Goal: Transaction & Acquisition: Purchase product/service

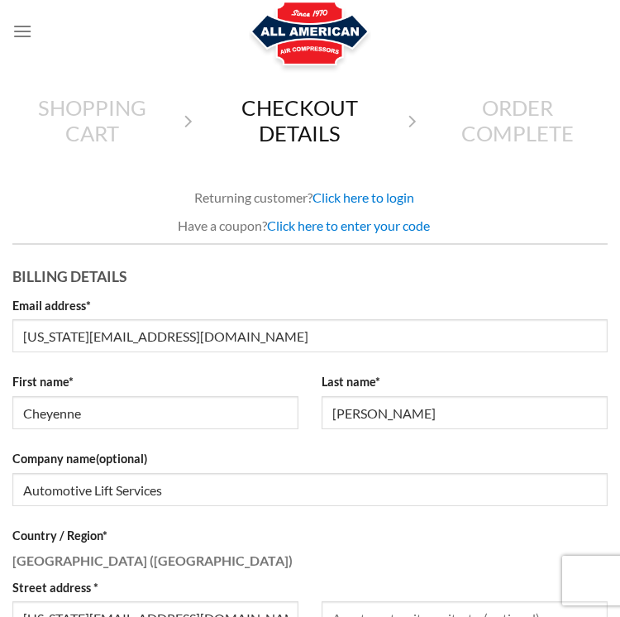
select select "FL"
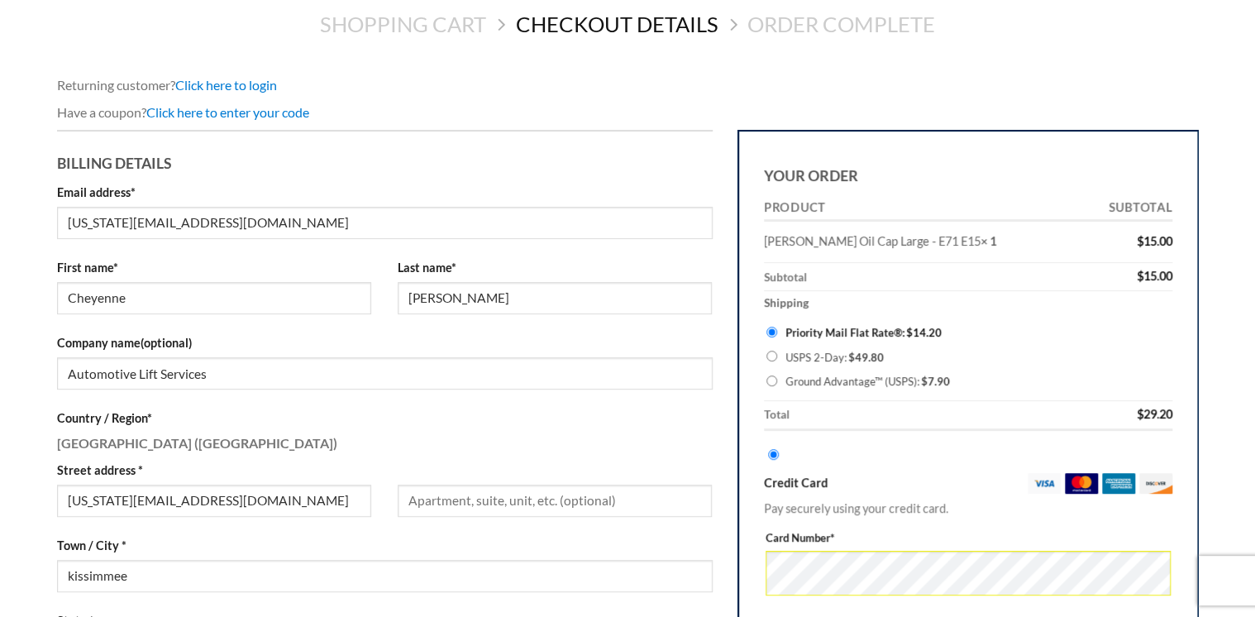
scroll to position [139, 0]
click at [102, 299] on input "Cheyenne" at bounding box center [214, 297] width 314 height 32
type input "Colton"
type input "A"
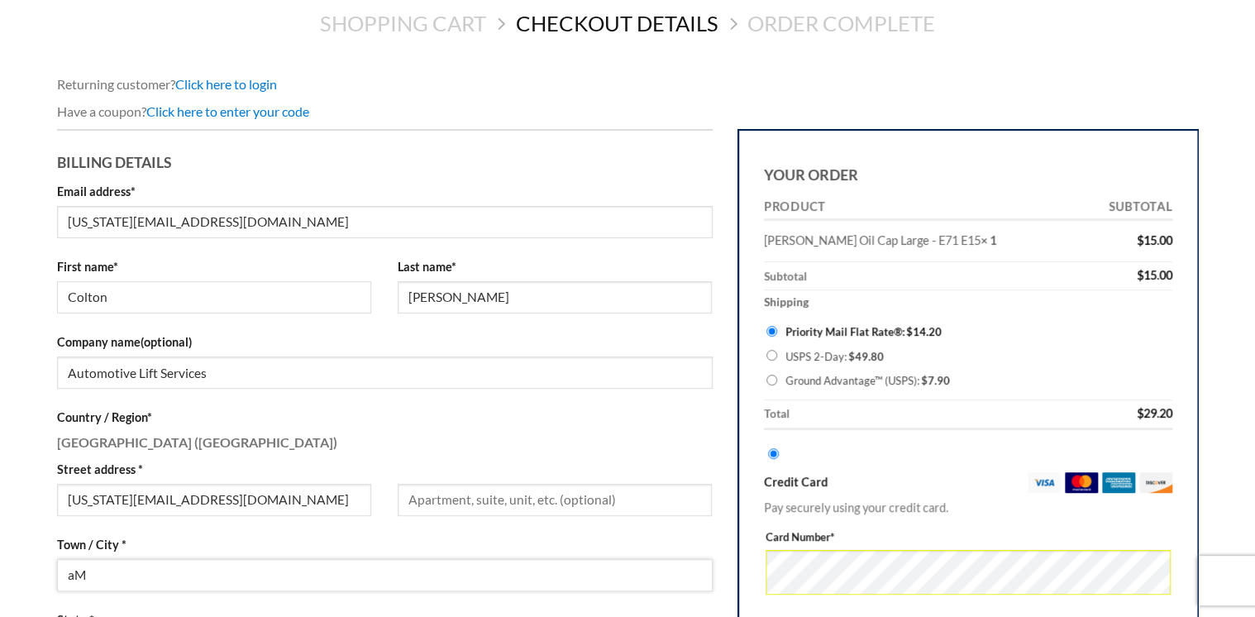
type input "a"
type input "[PERSON_NAME]"
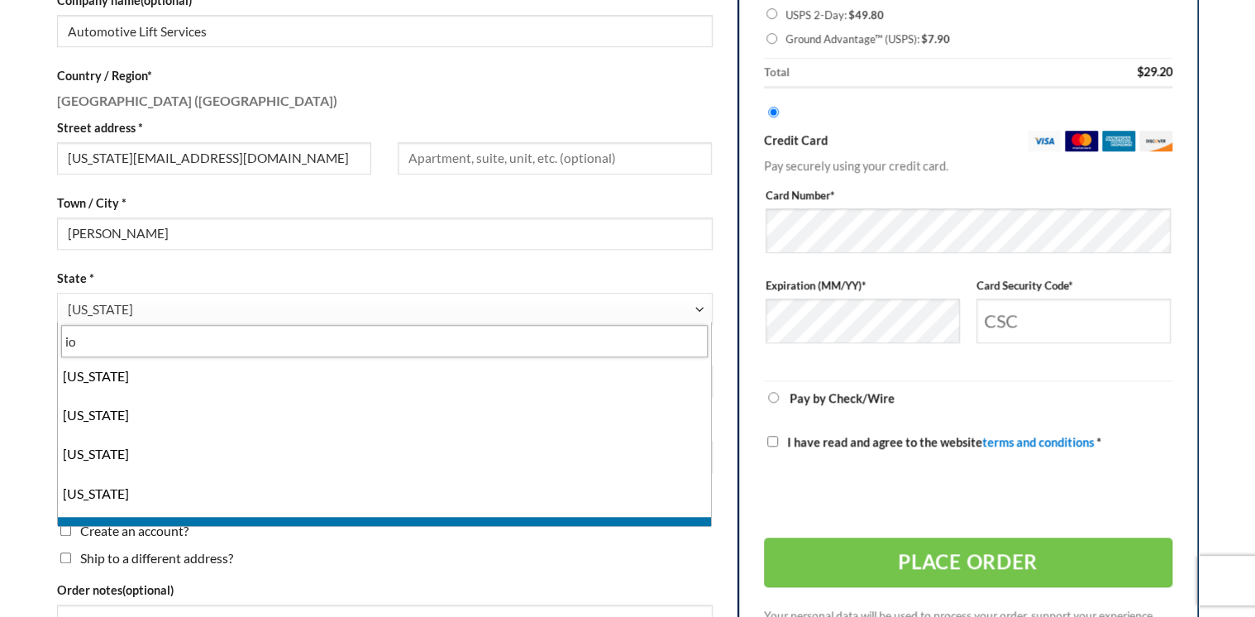
scroll to position [0, 0]
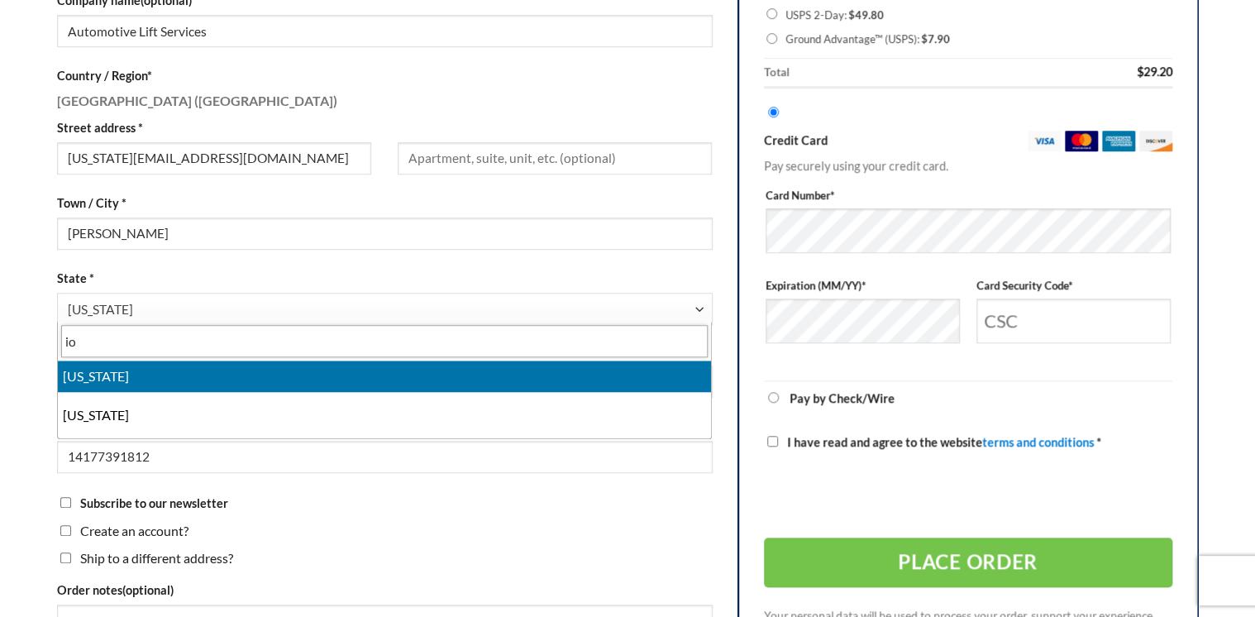
type input "io"
select select "IA"
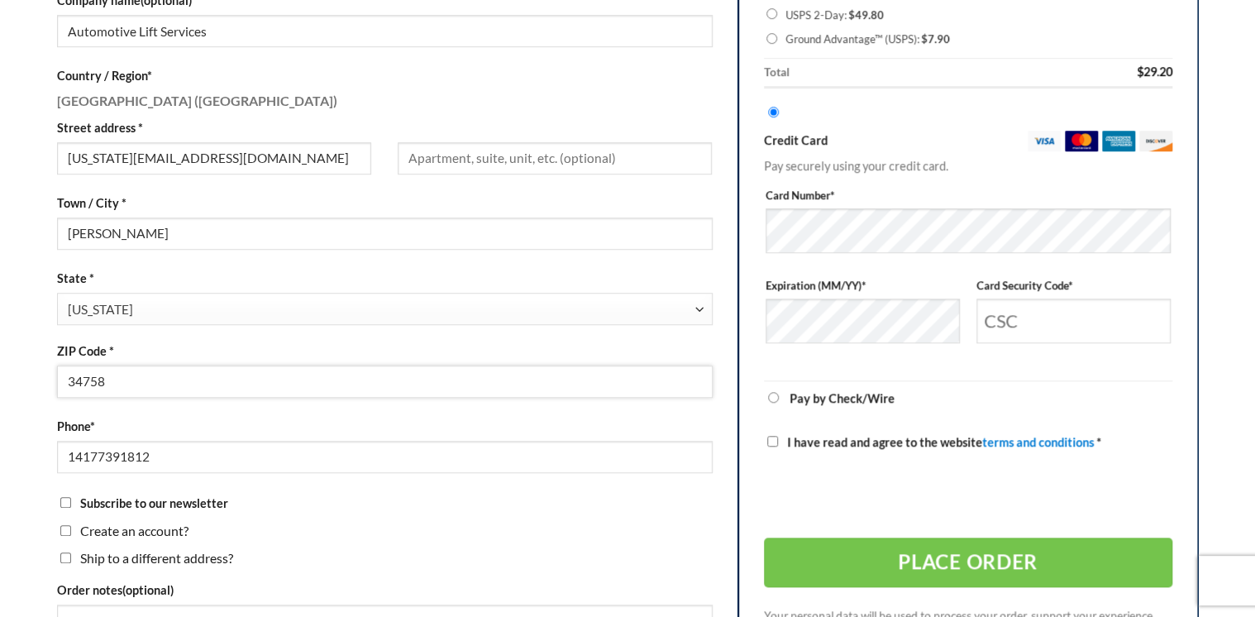
click at [119, 379] on input "34758" at bounding box center [385, 381] width 656 height 32
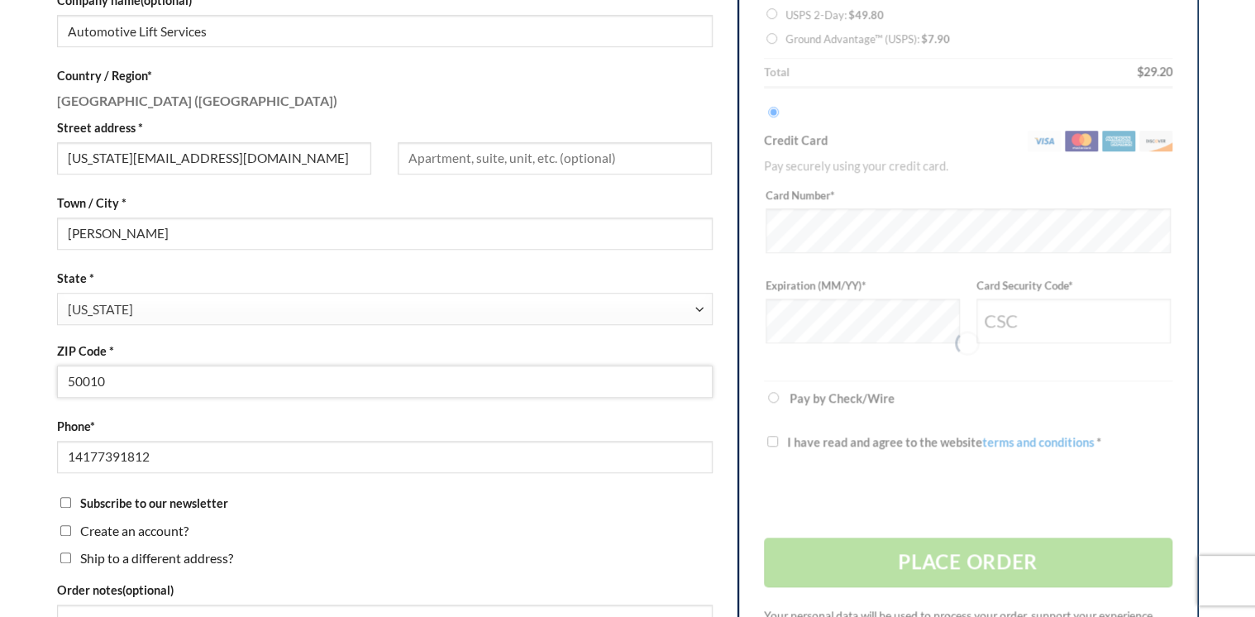
type input "50010"
click at [45, 482] on div "Billing details Email address * [US_STATE][EMAIL_ADDRESS][DOMAIN_NAME] First na…" at bounding box center [385, 268] width 680 height 961
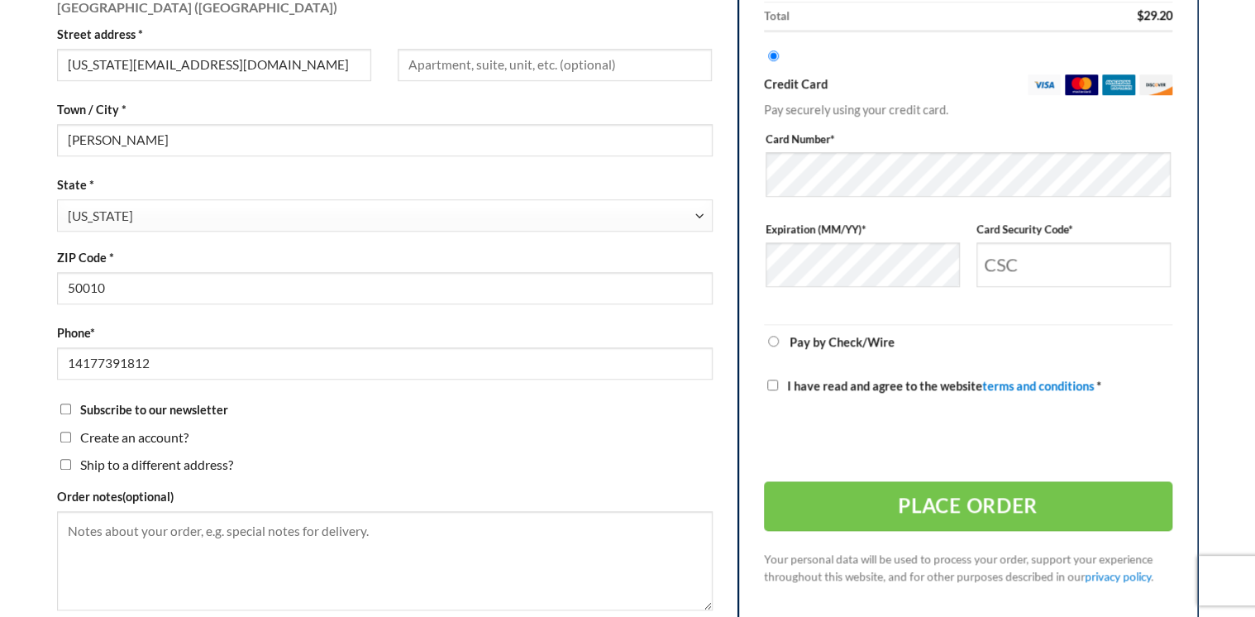
scroll to position [575, 0]
click at [183, 463] on span "Ship to a different address?" at bounding box center [156, 463] width 153 height 16
click at [71, 463] on input "Ship to a different address?" at bounding box center [65, 462] width 11 height 11
checkbox input "true"
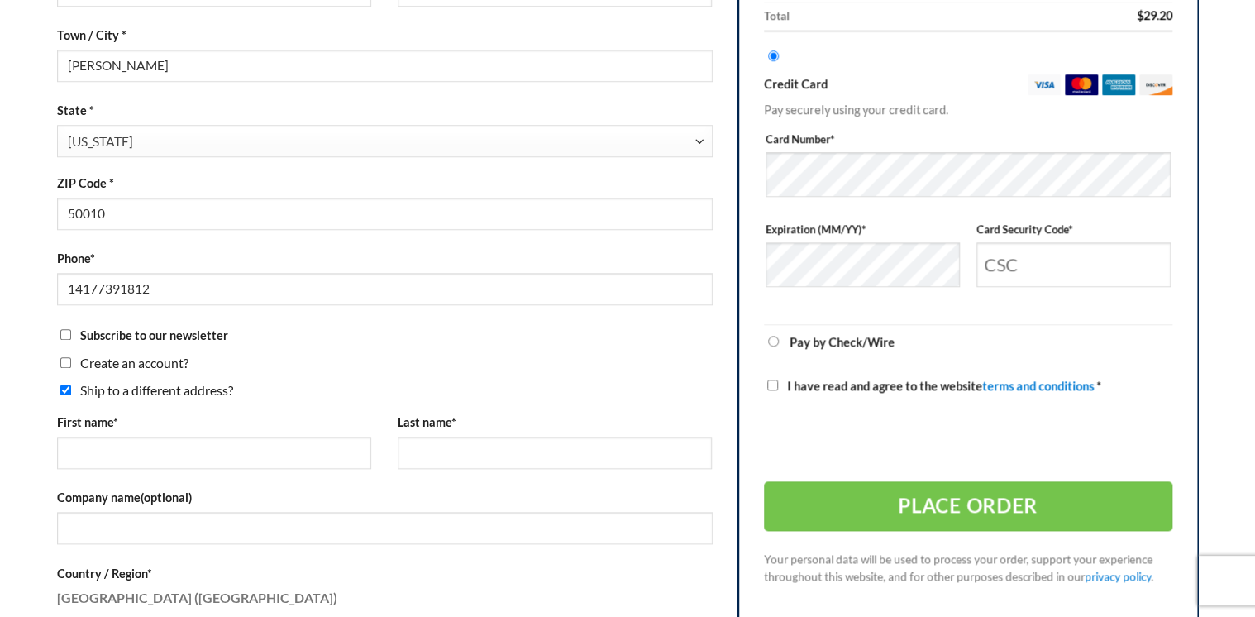
scroll to position [650, 0]
click at [163, 450] on input "First name *" at bounding box center [214, 451] width 314 height 32
type input "Colton"
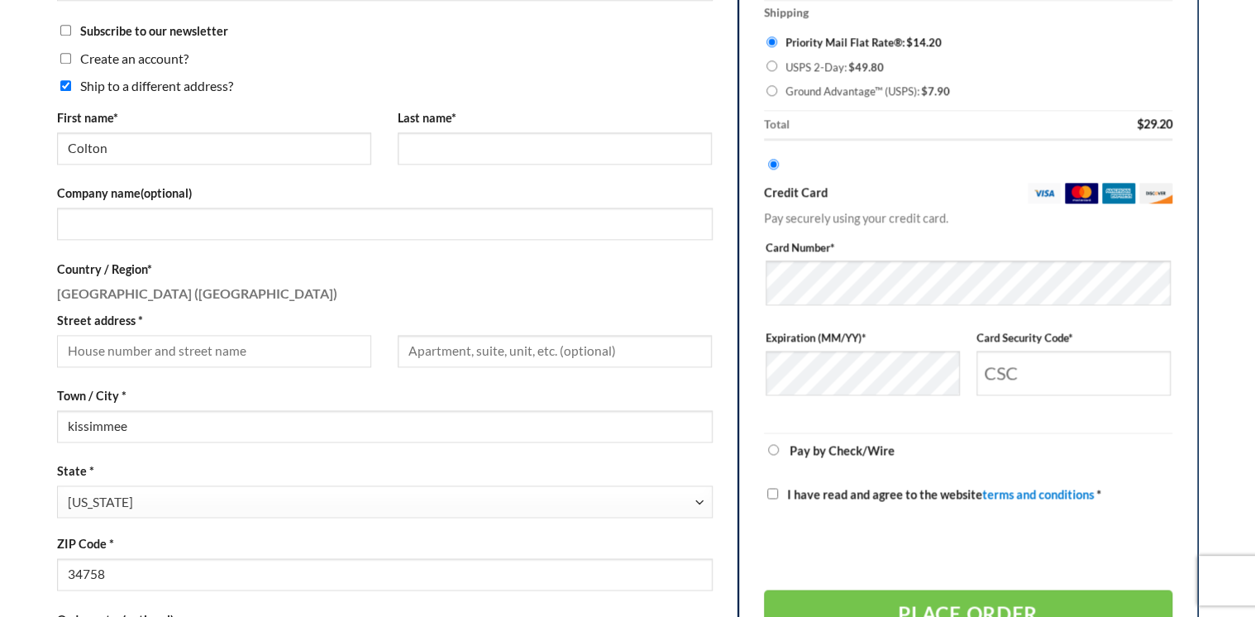
scroll to position [952, 0]
click at [418, 136] on input "Last name *" at bounding box center [555, 149] width 314 height 32
type input "[PERSON_NAME]"
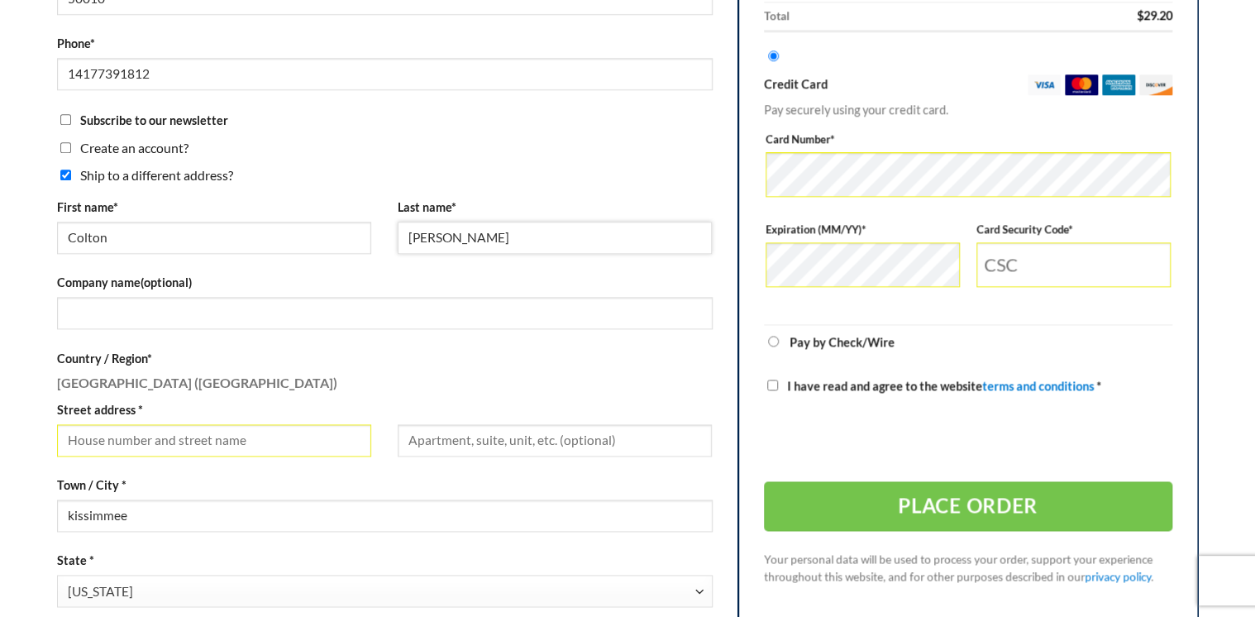
scroll to position [865, 0]
click at [208, 325] on input "Company name (optional)" at bounding box center [385, 311] width 656 height 32
type input "Automotive Lift Services"
select select "FL"
type input "2 Coventry Ct"
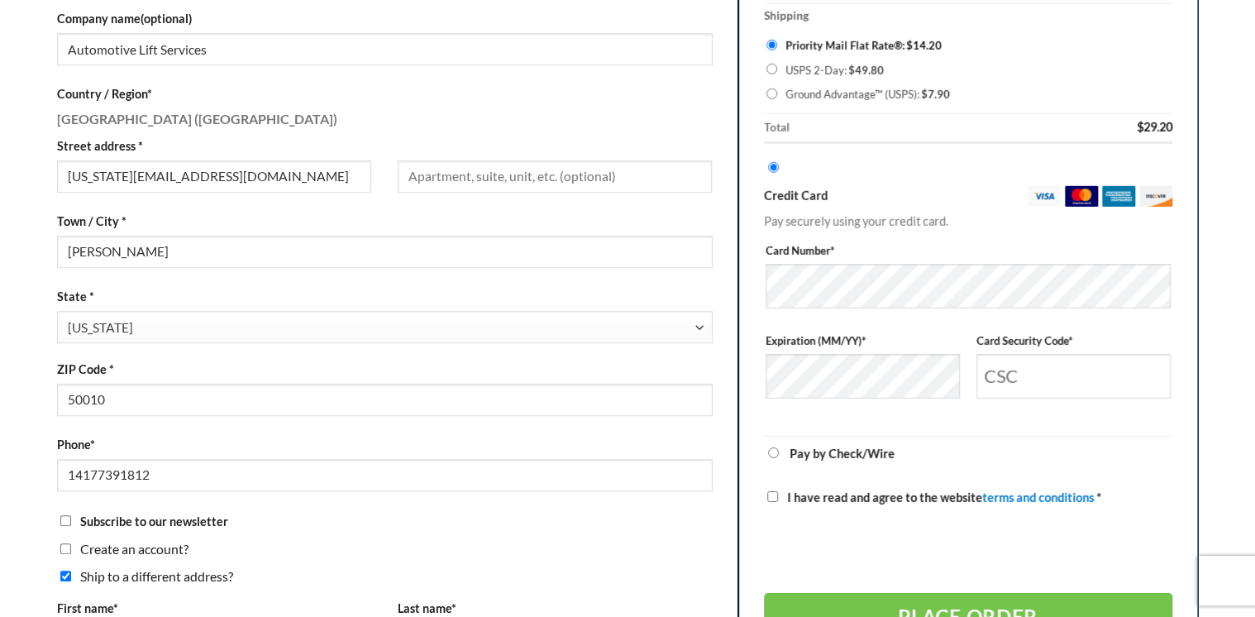
scroll to position [496, 0]
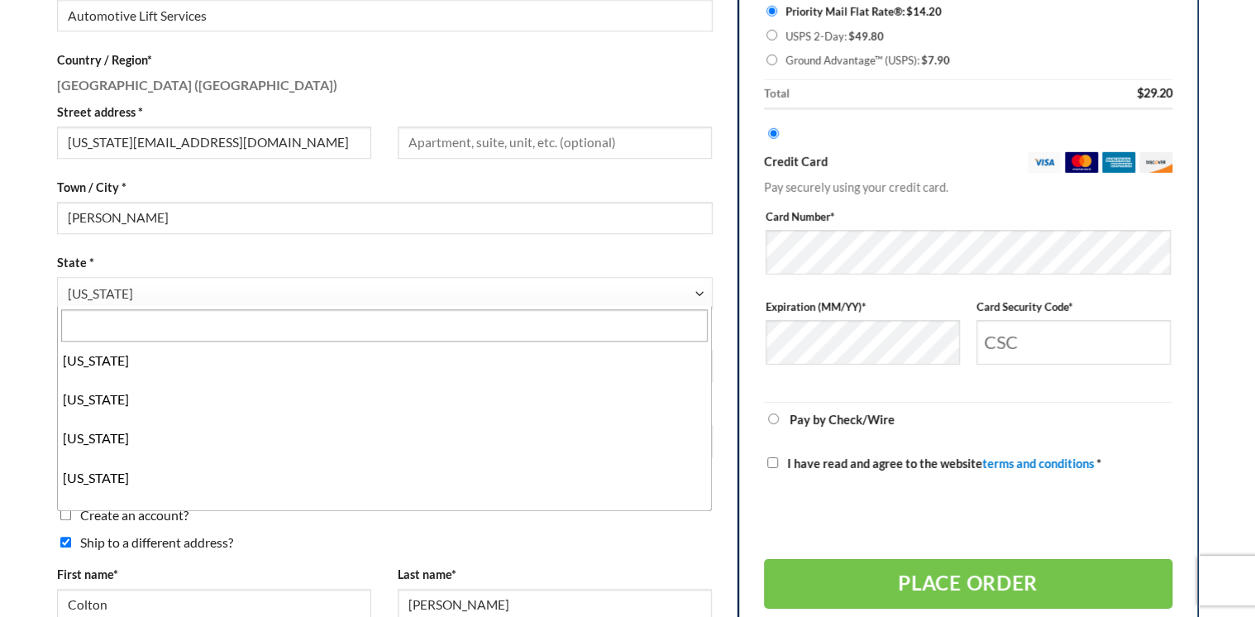
click at [163, 288] on span "[US_STATE]" at bounding box center [381, 294] width 626 height 32
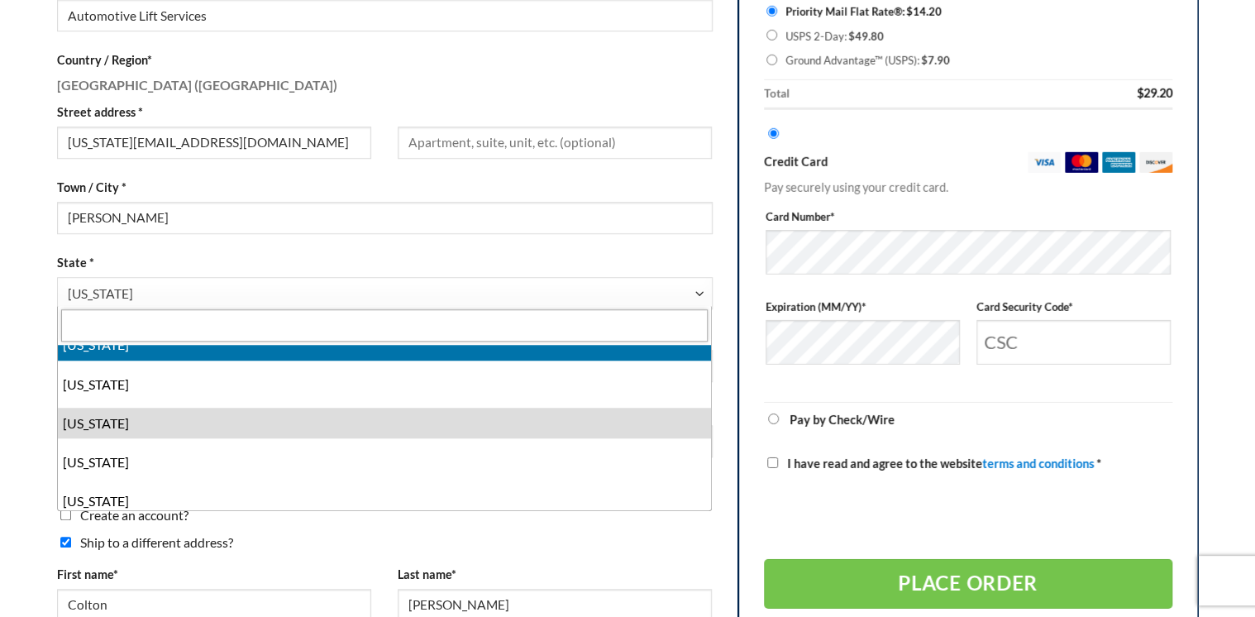
click at [149, 327] on input "text" at bounding box center [384, 325] width 647 height 32
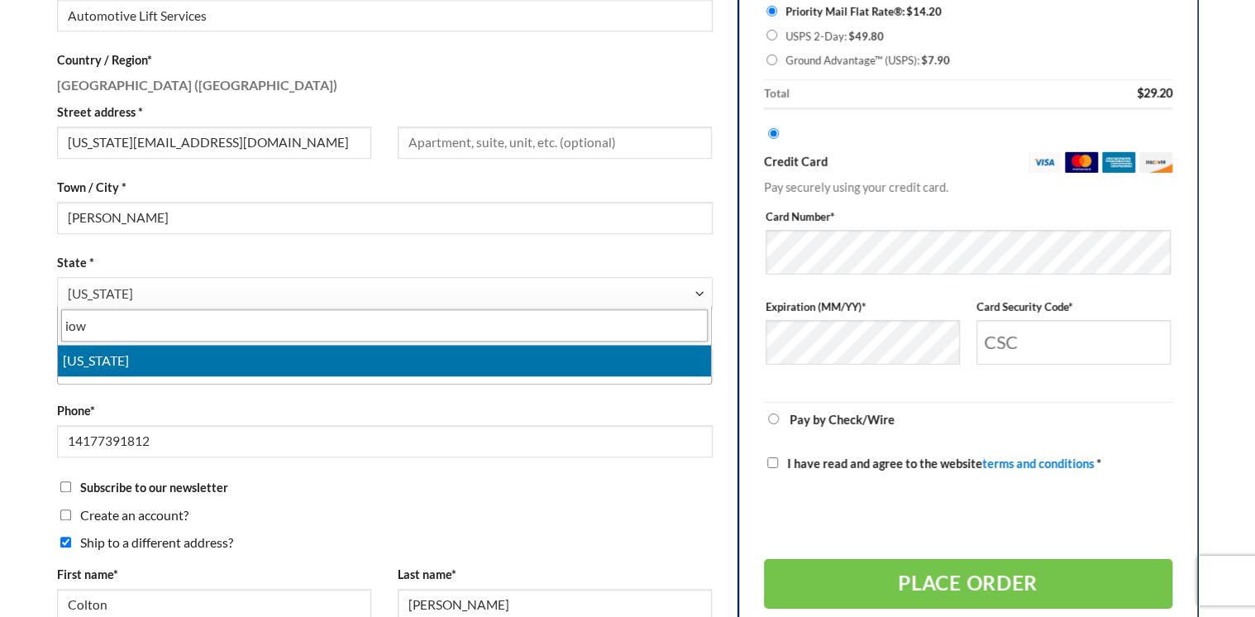
type input "iow"
select select "IA"
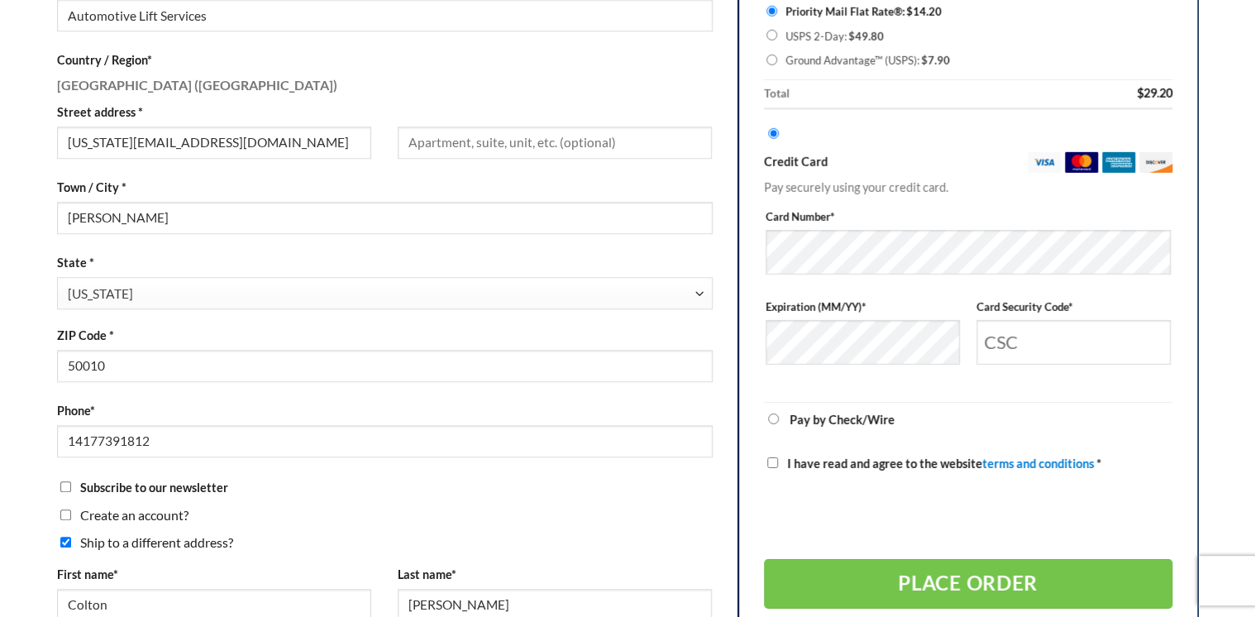
click at [23, 351] on main "Shopping Cart Checkout details Order Complete Returning customer? Click here to…" at bounding box center [627, 449] width 1255 height 1651
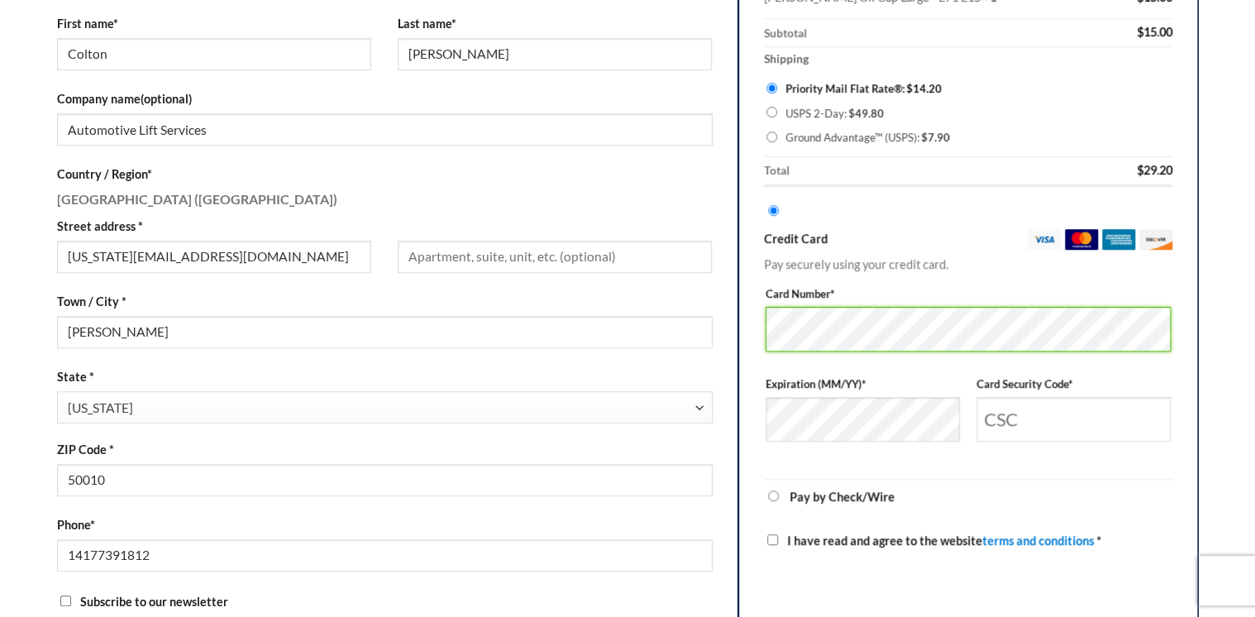
scroll to position [384, 0]
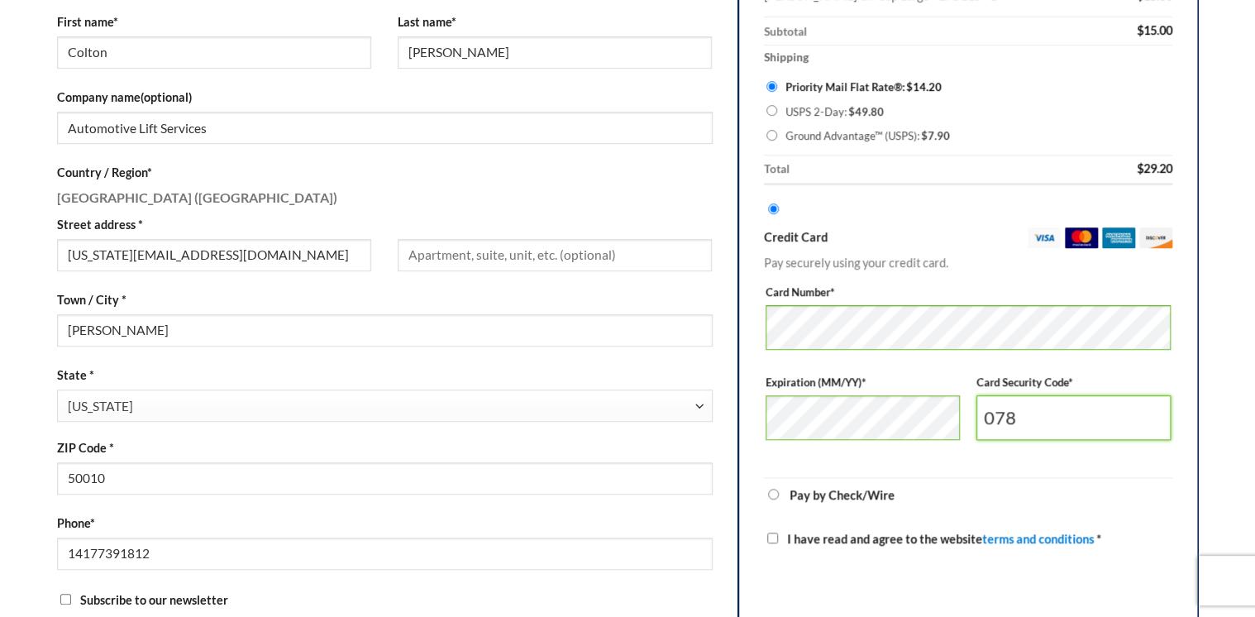
type input "078"
click at [619, 490] on li "Pay by Check/Wire Send checks to: All American Air Compressor Co, Inc. [STREET_…" at bounding box center [968, 495] width 408 height 36
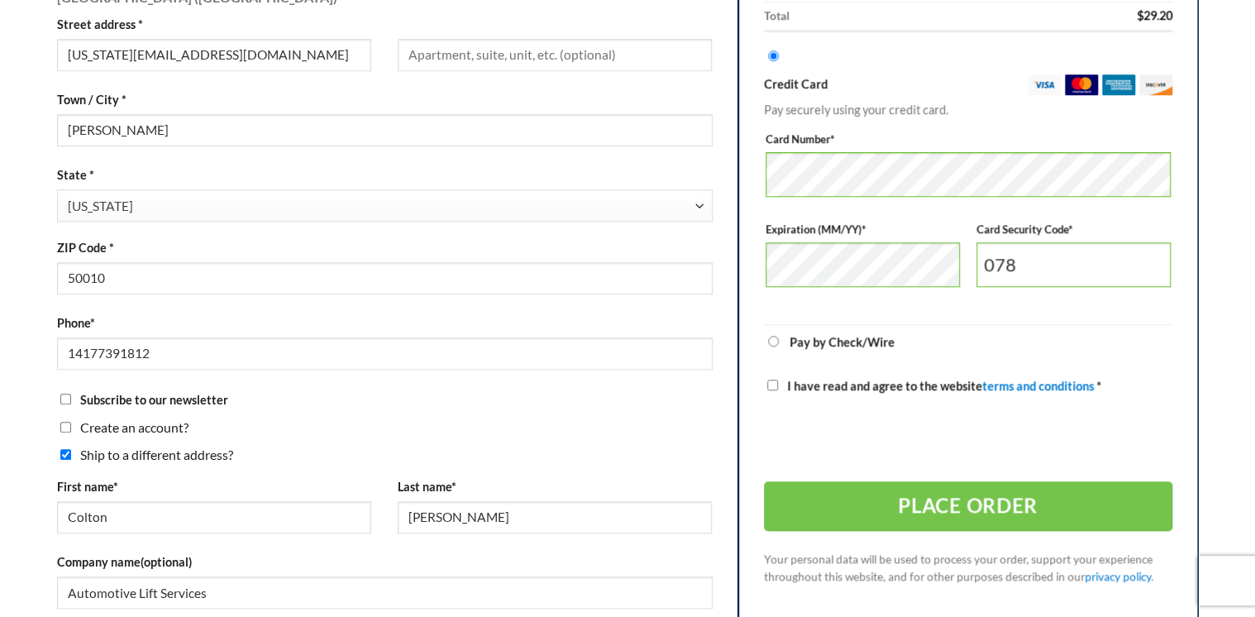
scroll to position [615, 0]
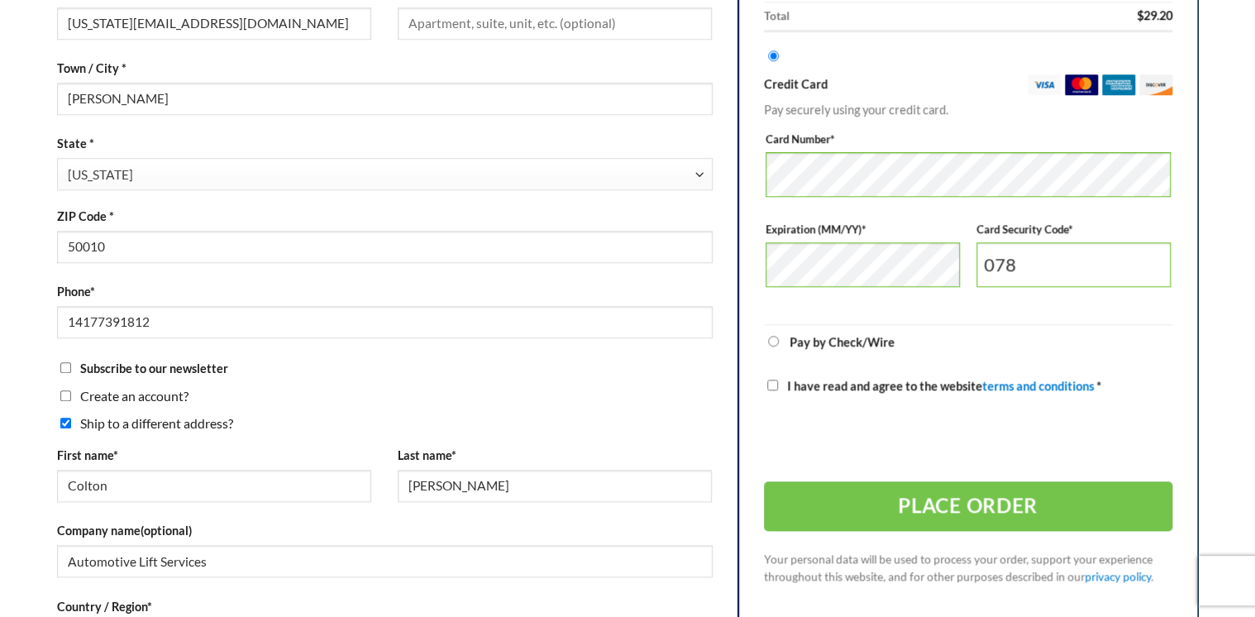
click at [619, 384] on input "I have read and agree to the website terms and conditions *" at bounding box center [772, 384] width 11 height 11
checkbox input "true"
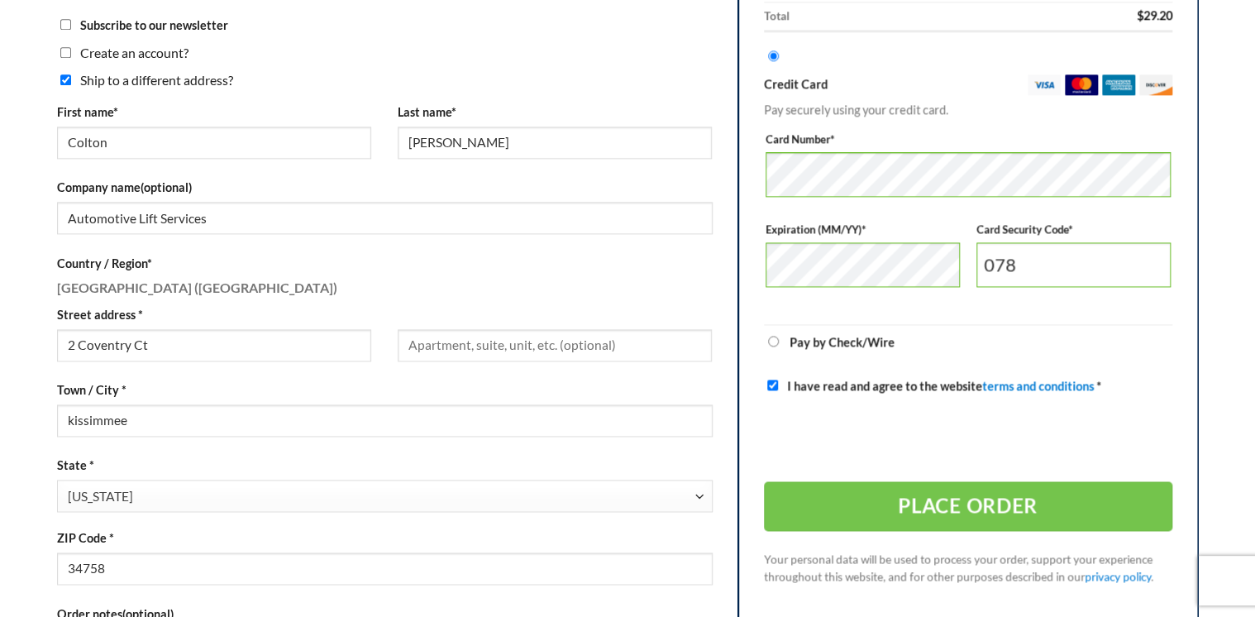
scroll to position [960, 0]
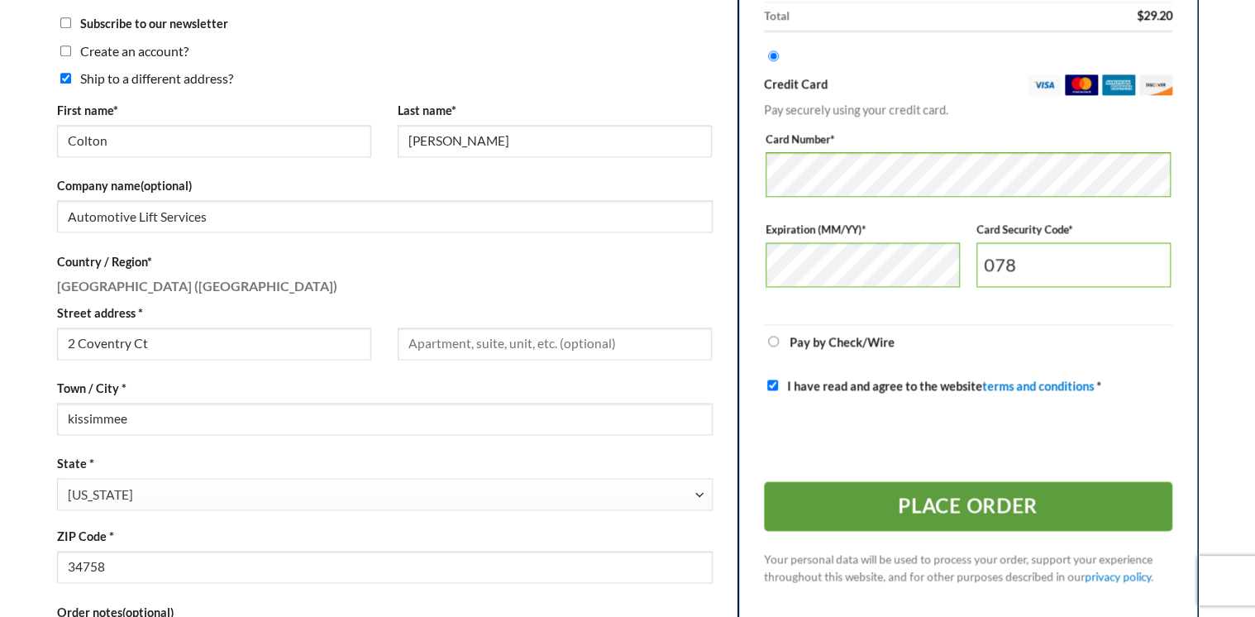
click at [619, 503] on button "Place order" at bounding box center [968, 506] width 408 height 50
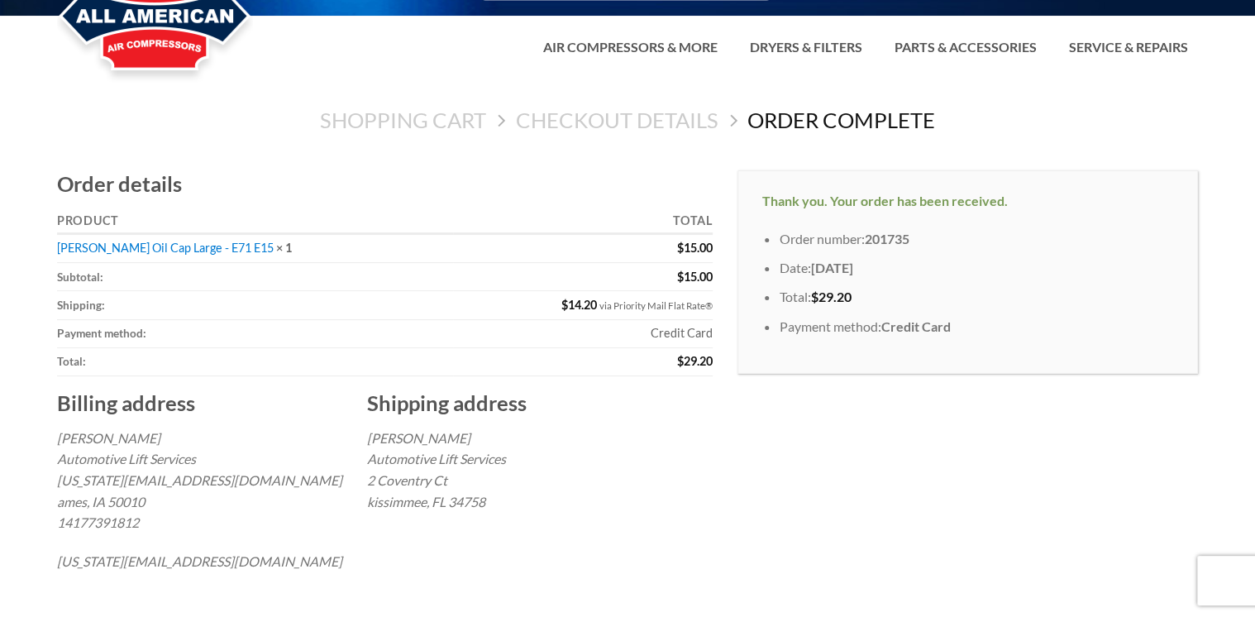
scroll to position [43, 0]
